Goal: Information Seeking & Learning: Learn about a topic

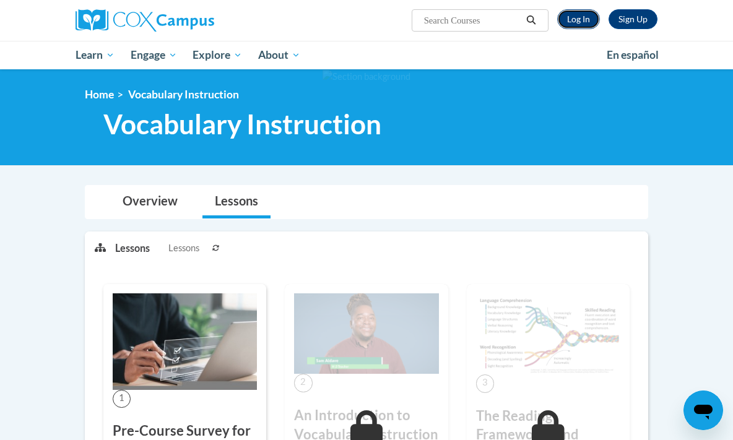
click at [577, 14] on link "Log In" at bounding box center [578, 19] width 43 height 20
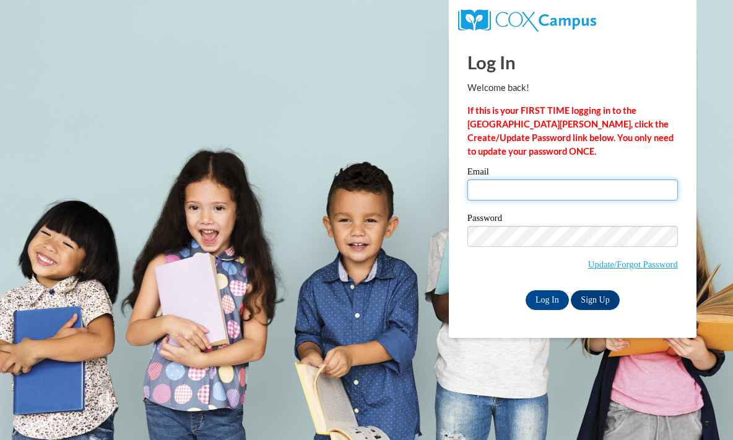
click at [561, 194] on input "Email" at bounding box center [572, 190] width 210 height 21
type input "[EMAIL_ADDRESS][DOMAIN_NAME]"
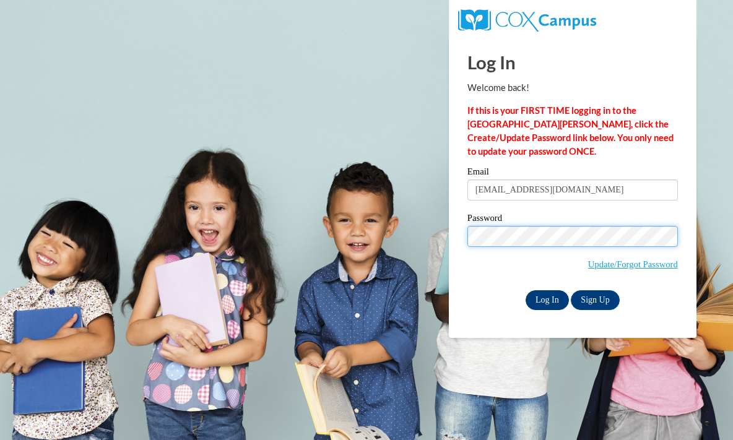
click at [552, 299] on input "Log In" at bounding box center [547, 300] width 43 height 20
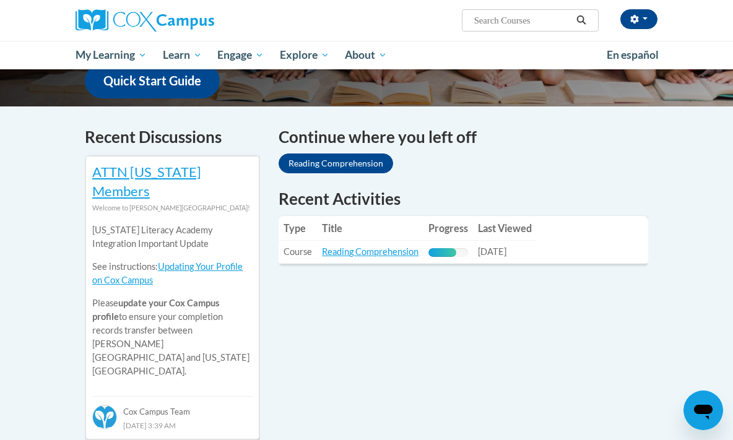
scroll to position [341, 0]
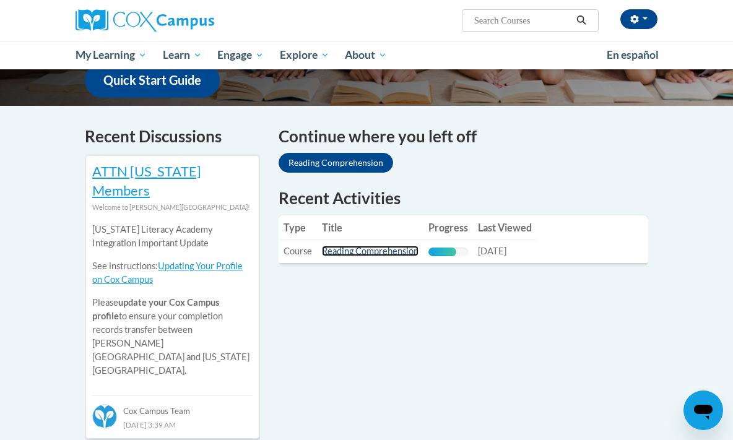
click at [404, 253] on link "Reading Comprehension" at bounding box center [370, 251] width 97 height 11
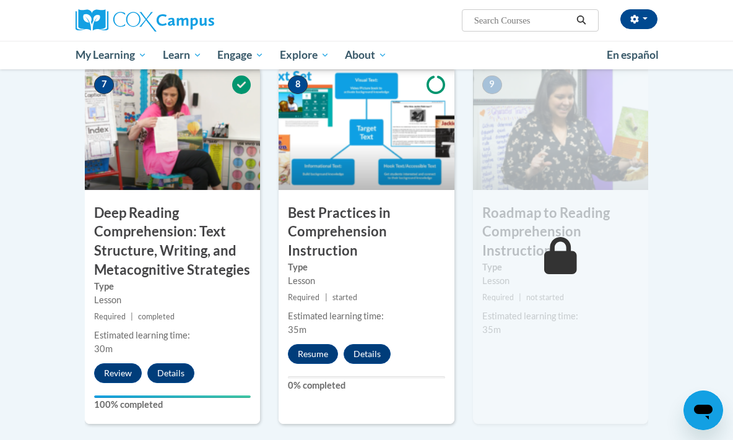
scroll to position [1039, 0]
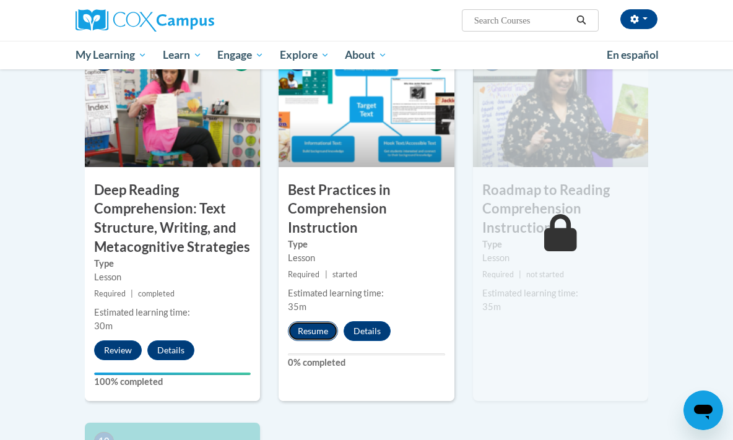
click at [306, 321] on button "Resume" at bounding box center [313, 331] width 50 height 20
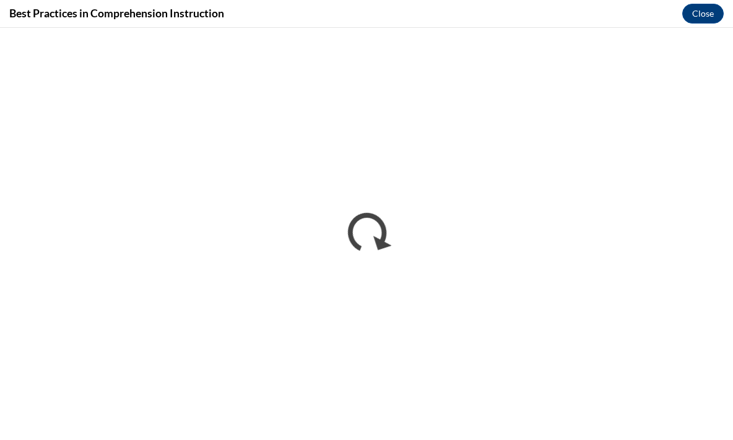
scroll to position [0, 0]
